Goal: Information Seeking & Learning: Check status

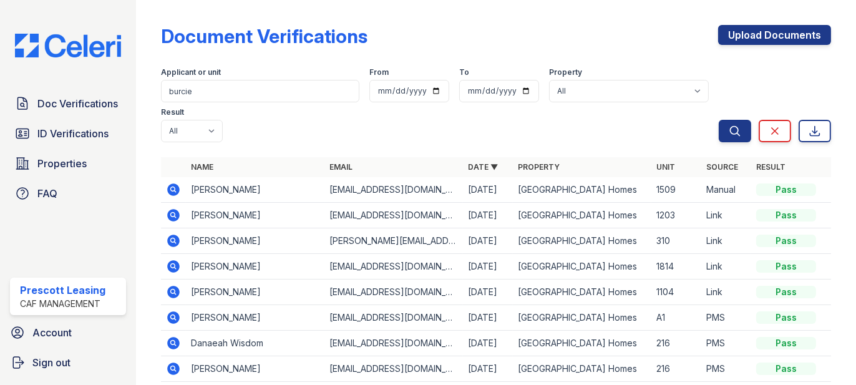
type input "burcie"
click at [719, 120] on button "Search" at bounding box center [735, 131] width 32 height 22
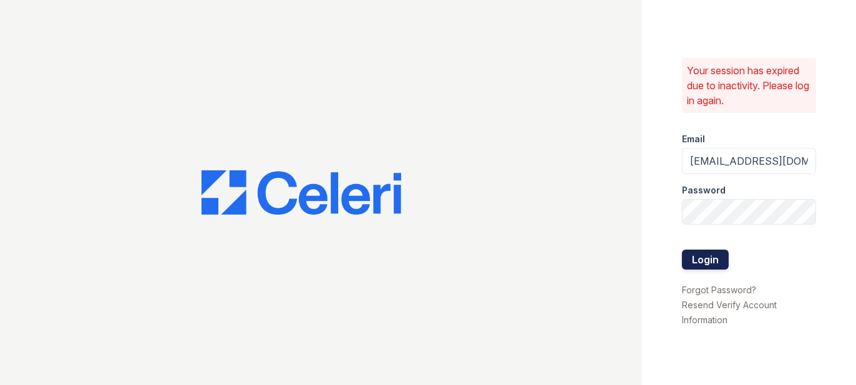
click at [715, 258] on button "Login" at bounding box center [705, 259] width 47 height 20
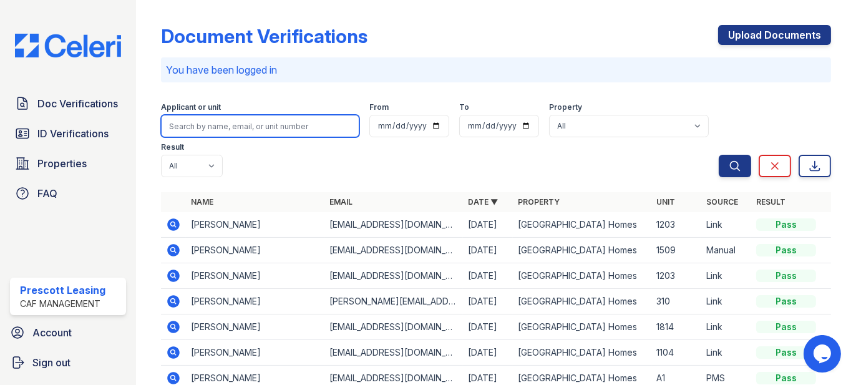
click at [309, 128] on input "search" at bounding box center [260, 126] width 198 height 22
type input "burcie"
click at [719, 155] on button "Search" at bounding box center [735, 166] width 32 height 22
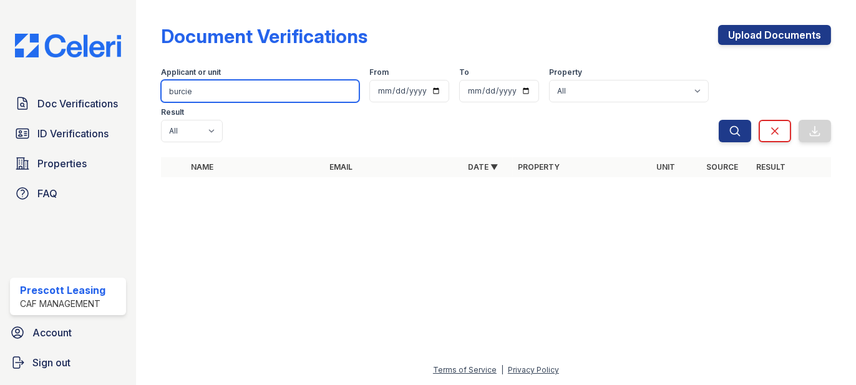
click at [223, 92] on input "burcie" at bounding box center [260, 91] width 198 height 22
type input "b"
type input "brandon"
click at [719, 120] on button "Search" at bounding box center [735, 131] width 32 height 22
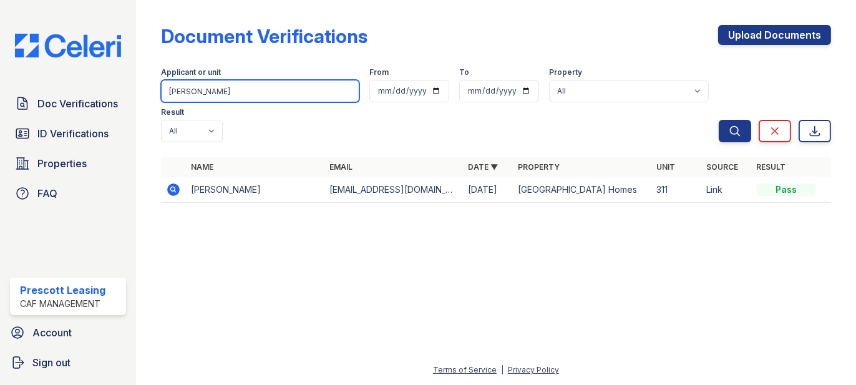
click at [244, 96] on input "brandon" at bounding box center [260, 91] width 198 height 22
type input "b"
type input "leando"
click at [719, 120] on button "Search" at bounding box center [735, 131] width 32 height 22
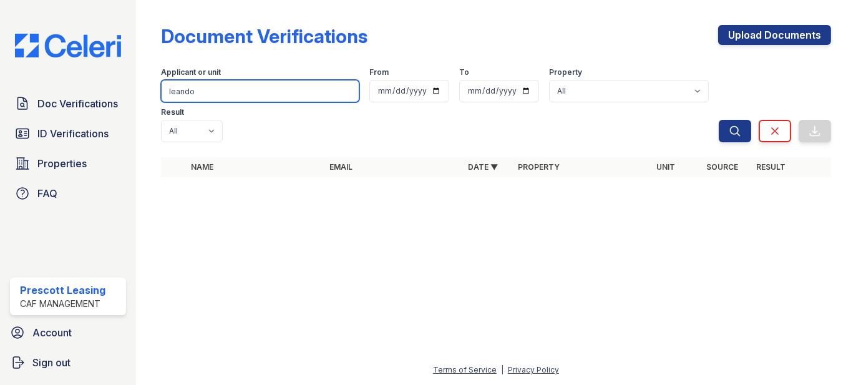
click at [251, 98] on input "leando" at bounding box center [260, 91] width 198 height 22
type input "leandro"
click at [719, 120] on button "Search" at bounding box center [735, 131] width 32 height 22
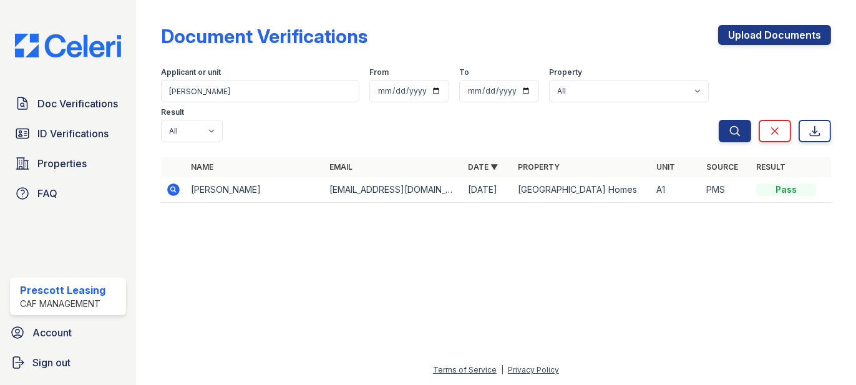
click at [167, 183] on icon at bounding box center [173, 189] width 12 height 12
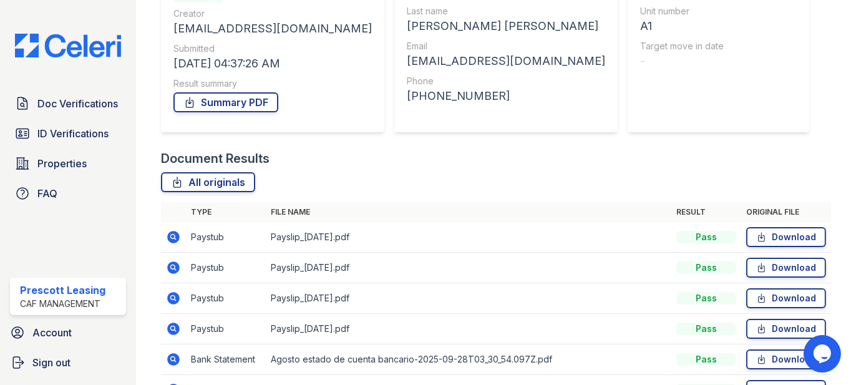
scroll to position [187, 0]
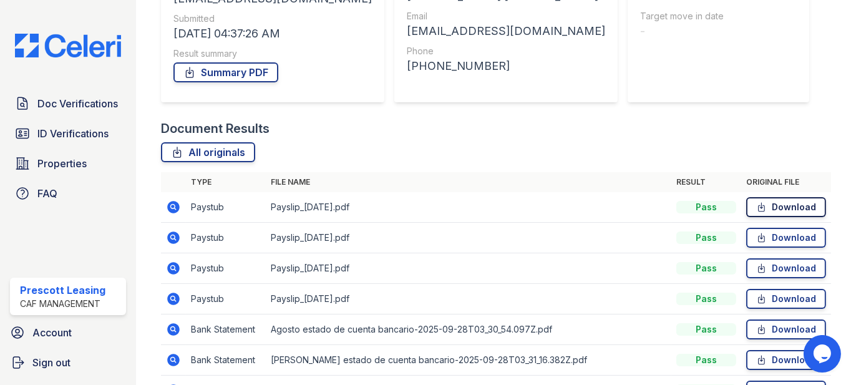
click at [801, 213] on link "Download" at bounding box center [786, 207] width 80 height 20
click at [780, 242] on link "Download" at bounding box center [786, 238] width 80 height 20
click at [780, 273] on link "Download" at bounding box center [786, 268] width 80 height 20
click at [785, 299] on link "Download" at bounding box center [786, 299] width 80 height 20
click at [831, 129] on div at bounding box center [833, 164] width 5 height 692
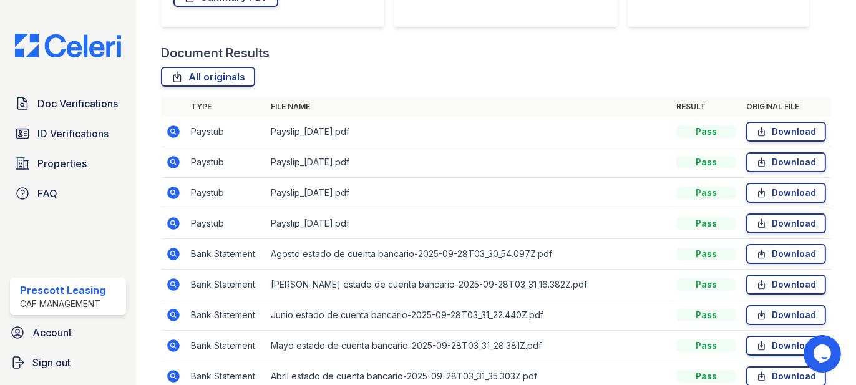
scroll to position [312, 0]
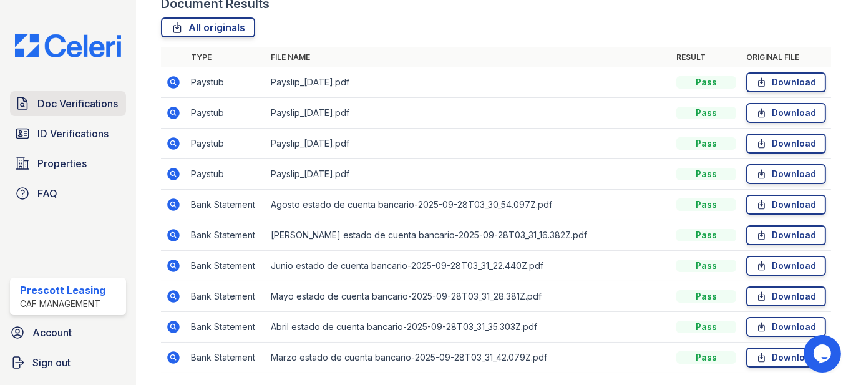
click at [74, 105] on span "Doc Verifications" at bounding box center [77, 103] width 80 height 15
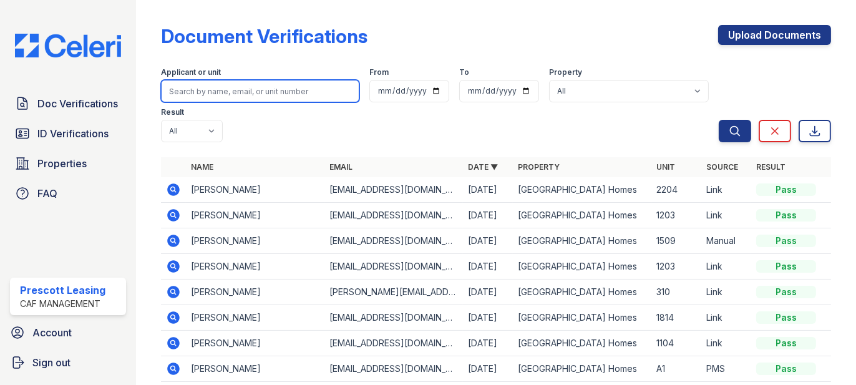
click at [273, 80] on input "search" at bounding box center [260, 91] width 198 height 22
type input "staples"
click at [719, 120] on button "Search" at bounding box center [735, 131] width 32 height 22
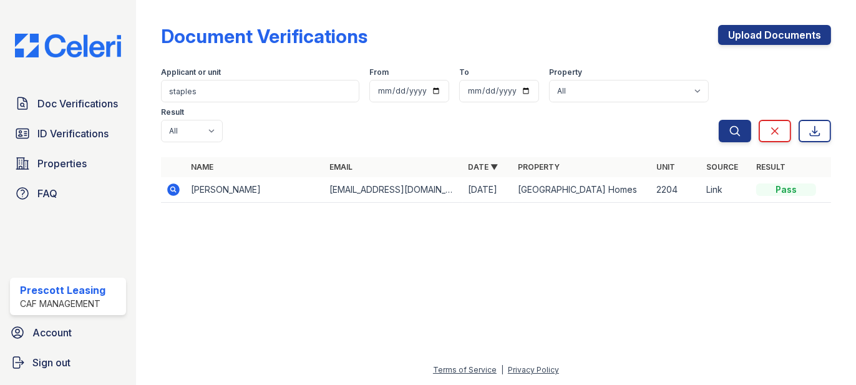
click at [179, 182] on icon at bounding box center [173, 189] width 15 height 15
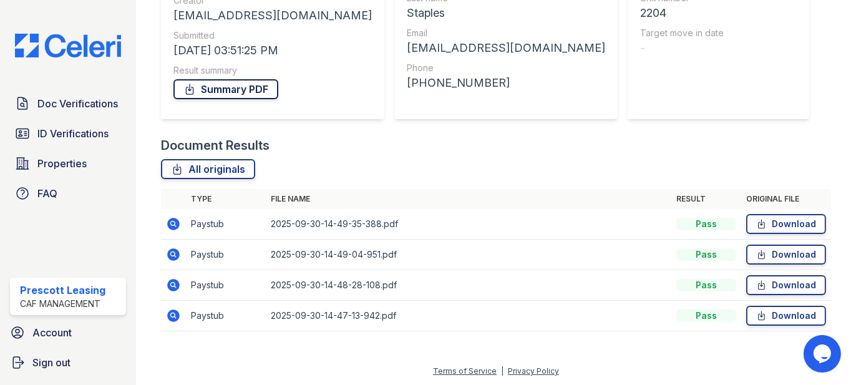
click at [215, 95] on link "Summary PDF" at bounding box center [225, 89] width 105 height 20
